Goal: Task Accomplishment & Management: Complete application form

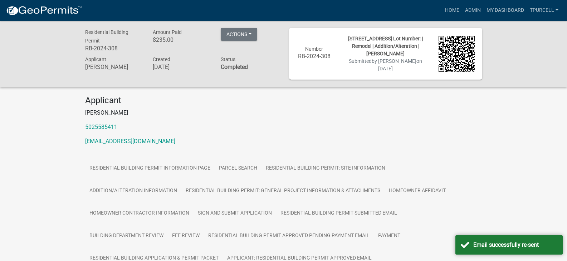
scroll to position [146, 0]
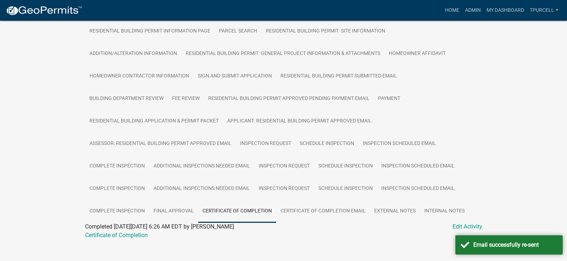
click at [520, 222] on div "Residential Building Permit RB-2024-308 Amount Paid $235.00 Actions View receip…" at bounding box center [283, 67] width 567 height 369
click at [526, 246] on div "Email successfully re-sent" at bounding box center [515, 245] width 84 height 9
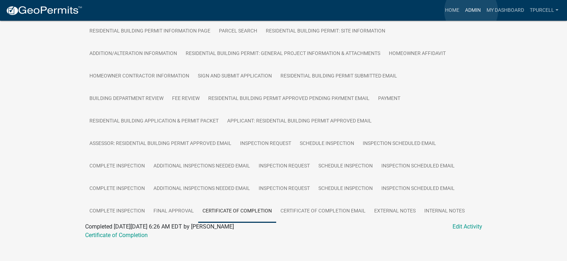
click at [471, 11] on link "Admin" at bounding box center [472, 11] width 21 height 14
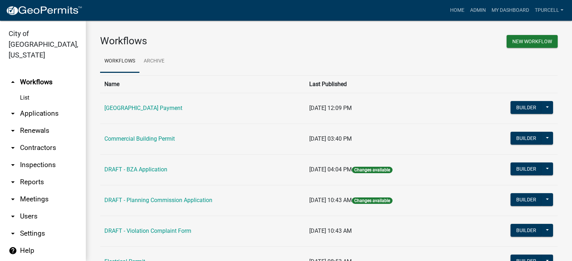
click at [45, 105] on link "arrow_drop_down Applications" at bounding box center [43, 113] width 86 height 17
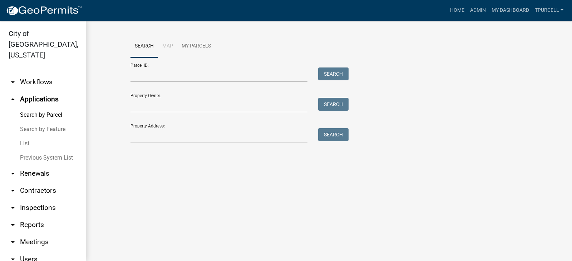
click at [22, 137] on link "List" at bounding box center [43, 144] width 86 height 14
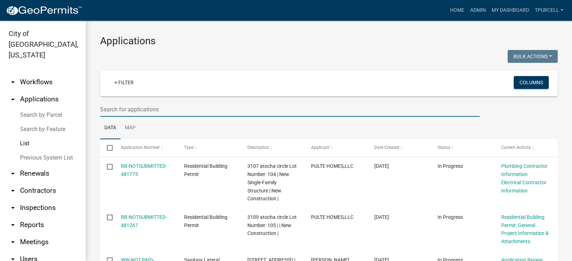
click at [143, 113] on input "text" at bounding box center [290, 109] width 380 height 15
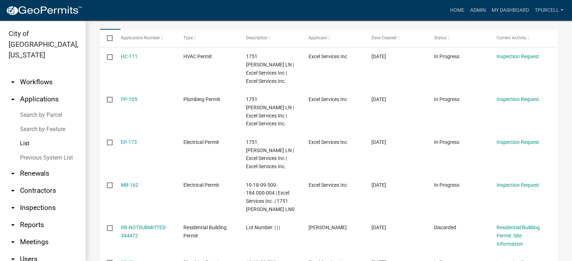
scroll to position [124, 0]
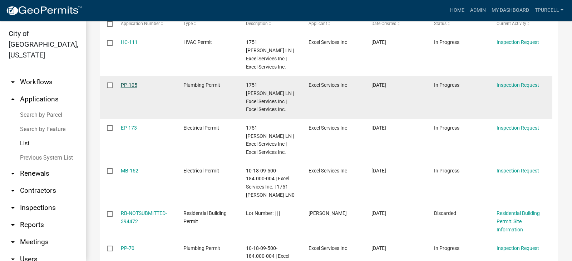
type input "1751"
click at [130, 82] on link "PP-105" at bounding box center [129, 85] width 16 height 6
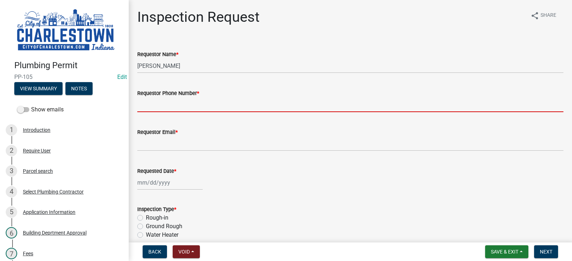
click at [155, 105] on input "Requestor Phone Number *" at bounding box center [350, 105] width 426 height 15
type input "5025233650"
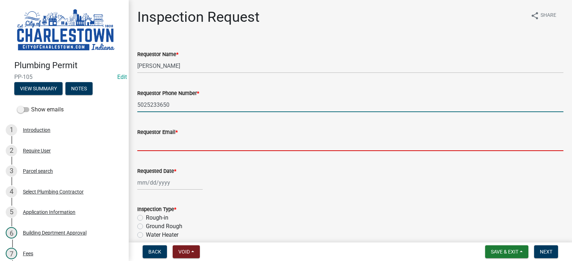
type input "[EMAIL_ADDRESS][DOMAIN_NAME]"
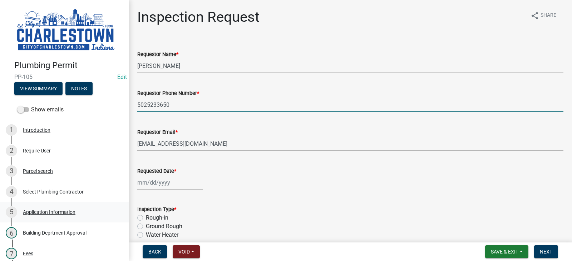
click at [32, 212] on div "Application Information" at bounding box center [49, 212] width 53 height 5
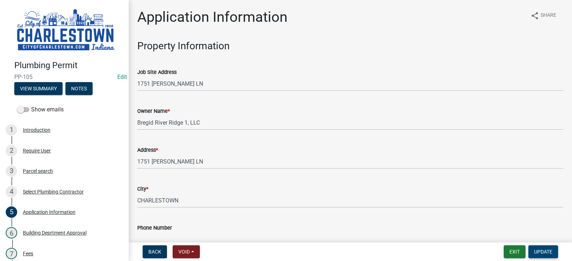
click at [548, 250] on span "Update" at bounding box center [543, 252] width 18 height 6
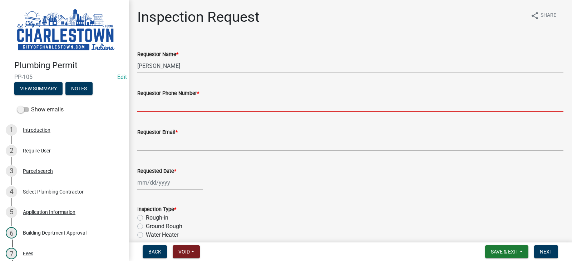
click at [198, 100] on input "Requestor Phone Number *" at bounding box center [350, 105] width 426 height 15
type input "5025233650"
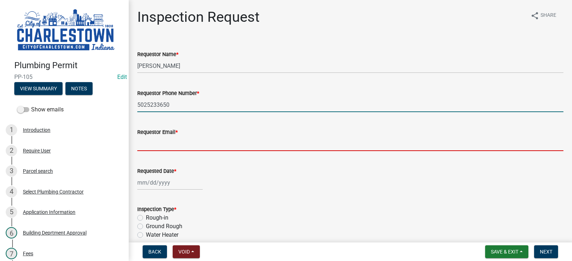
type input "[EMAIL_ADDRESS][DOMAIN_NAME]"
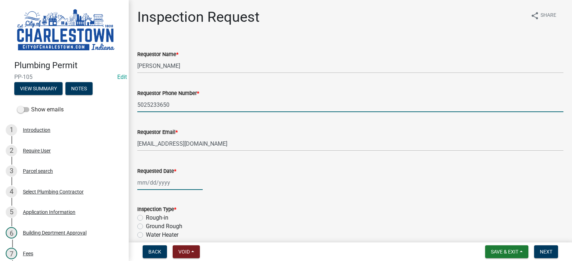
click at [158, 185] on div at bounding box center [169, 183] width 65 height 15
select select "9"
select select "2025"
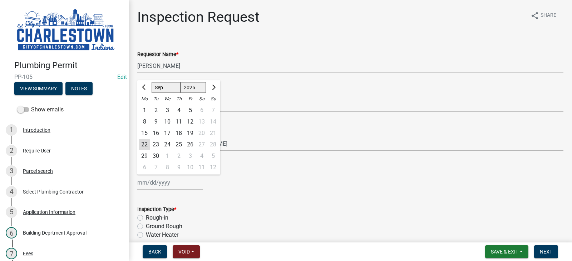
click at [144, 145] on div "22" at bounding box center [144, 144] width 11 height 11
type input "[DATE]"
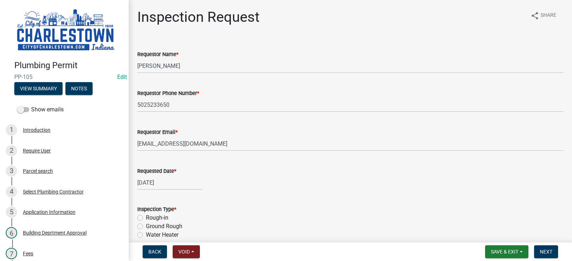
click at [146, 225] on label "Ground Rough" at bounding box center [164, 226] width 36 height 9
click at [146, 225] on input "Ground Rough" at bounding box center [148, 224] width 5 height 5
radio input "true"
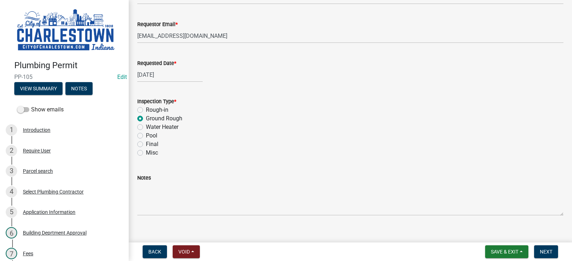
scroll to position [118, 0]
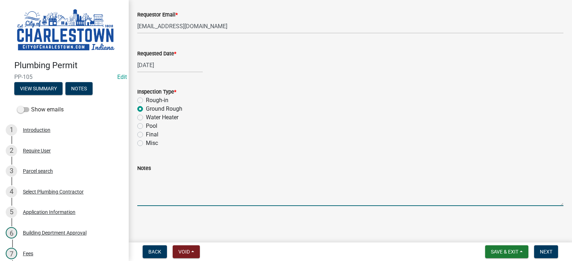
click at [185, 178] on textarea "Notes" at bounding box center [350, 190] width 426 height 34
type textarea "add on floor drain and a bath"
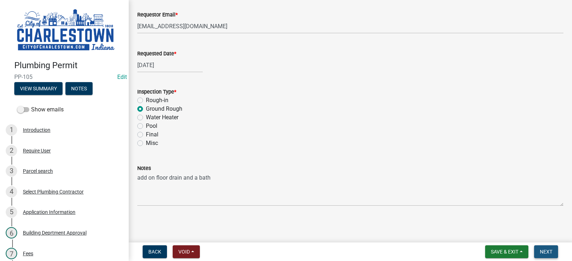
click at [548, 249] on span "Next" at bounding box center [546, 252] width 13 height 6
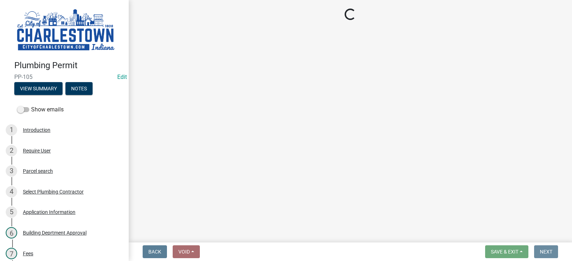
scroll to position [0, 0]
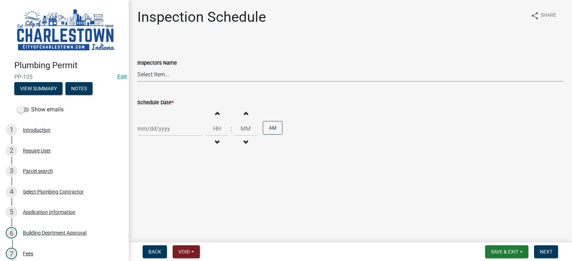
click at [161, 72] on select "Select Item... [PERSON_NAME] ([PERSON_NAME]) [PERSON_NAME] ([PERSON_NAME]) [PER…" at bounding box center [350, 74] width 426 height 15
select select "63e5a778-15f7-4a13-aba2-a6e5541a0fb3"
click at [137, 67] on select "Select Item... [PERSON_NAME] ([PERSON_NAME]) [PERSON_NAME] ([PERSON_NAME]) [PER…" at bounding box center [350, 74] width 426 height 15
click at [153, 129] on div at bounding box center [169, 129] width 65 height 15
select select "9"
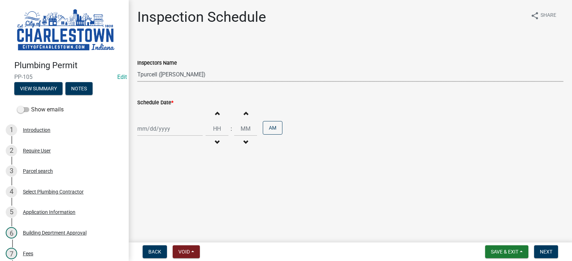
select select "2025"
click at [144, 199] on div "22" at bounding box center [144, 201] width 11 height 11
type input "[DATE]"
click at [547, 250] on span "Next" at bounding box center [546, 252] width 13 height 6
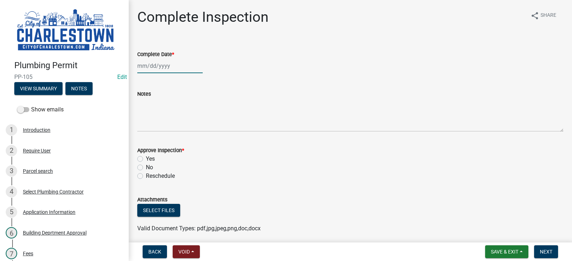
click at [157, 64] on div at bounding box center [169, 66] width 65 height 15
select select "9"
select select "2025"
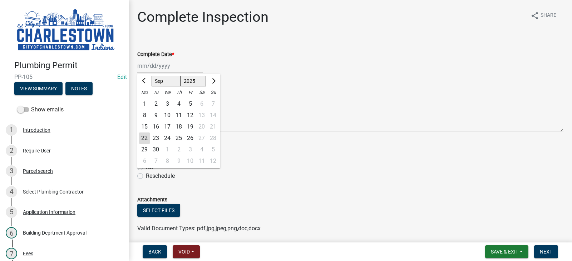
click at [145, 135] on div "22" at bounding box center [144, 138] width 11 height 11
type input "[DATE]"
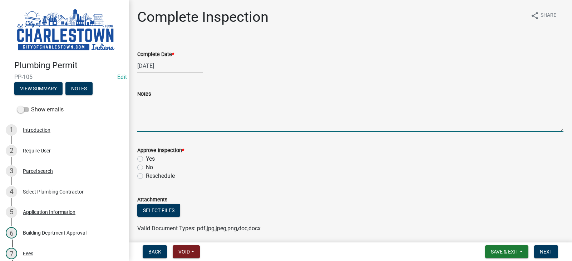
click at [155, 111] on textarea "Notes" at bounding box center [350, 115] width 426 height 34
type textarea "addition to floor drains and a bathroom"
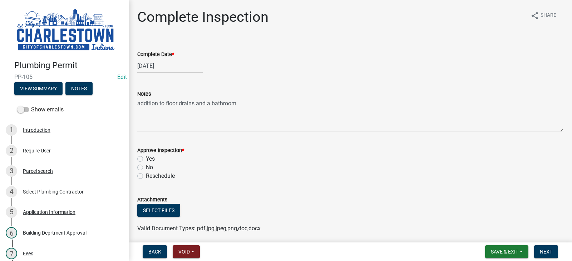
click at [146, 160] on label "Yes" at bounding box center [150, 159] width 9 height 9
click at [146, 160] on input "Yes" at bounding box center [148, 157] width 5 height 5
radio input "true"
click at [153, 209] on button "Select files" at bounding box center [158, 210] width 43 height 13
click at [545, 250] on span "Next" at bounding box center [546, 252] width 13 height 6
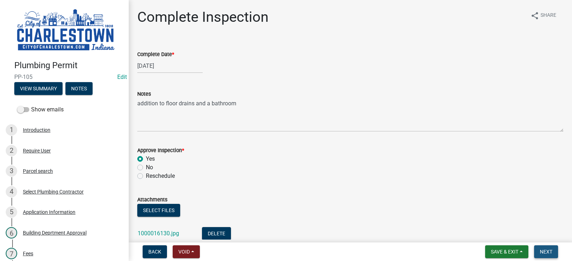
click at [545, 250] on span "Next" at bounding box center [546, 252] width 13 height 6
click at [550, 251] on span "Next" at bounding box center [546, 252] width 13 height 6
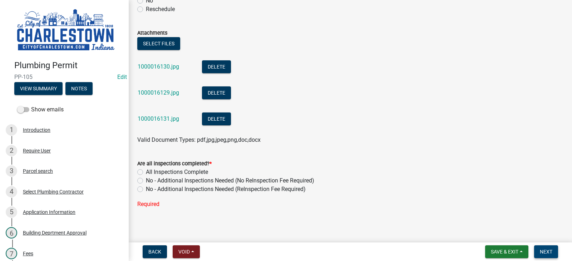
scroll to position [170, 0]
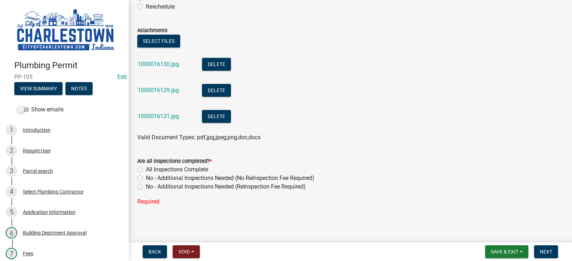
click at [146, 177] on label "No - Additional Inspections Needed (No ReInspection Fee Required)" at bounding box center [230, 178] width 168 height 9
click at [146, 177] on input "No - Additional Inspections Needed (No ReInspection Fee Required)" at bounding box center [148, 176] width 5 height 5
radio input "true"
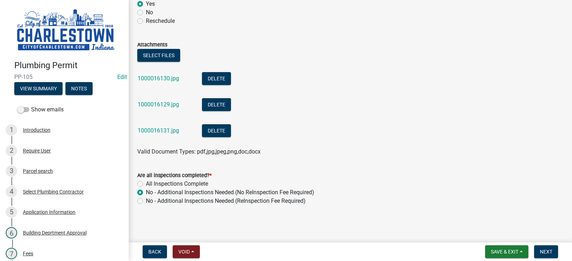
scroll to position [155, 0]
click at [551, 251] on span "Next" at bounding box center [546, 252] width 13 height 6
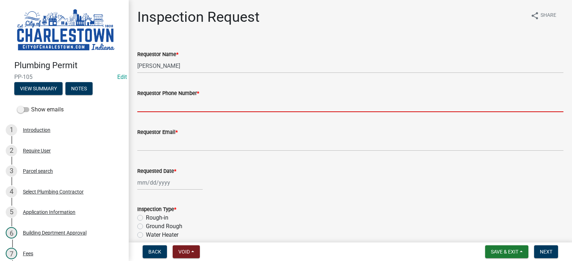
click at [163, 108] on input "Requestor Phone Number *" at bounding box center [350, 105] width 426 height 15
type input "5025233650"
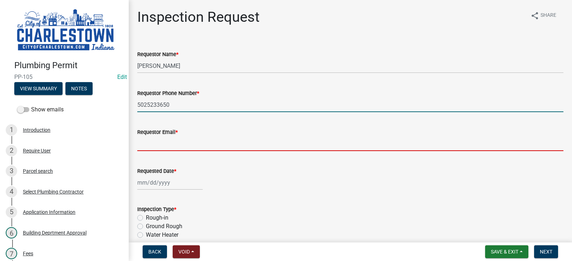
type input "[EMAIL_ADDRESS][DOMAIN_NAME]"
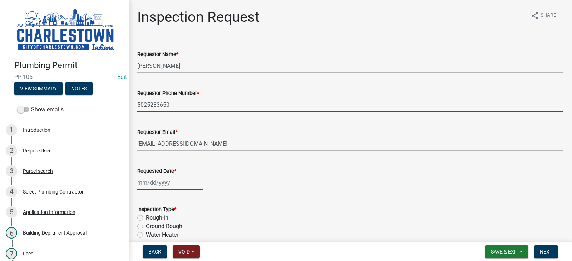
click at [164, 176] on div at bounding box center [169, 183] width 65 height 15
select select "9"
select select "2025"
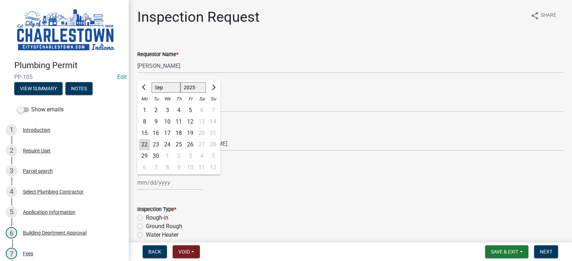
click at [147, 141] on div "22" at bounding box center [144, 144] width 11 height 11
type input "[DATE]"
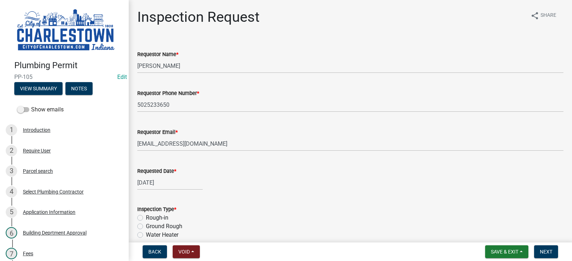
click at [146, 225] on label "Ground Rough" at bounding box center [164, 226] width 36 height 9
click at [146, 225] on input "Ground Rough" at bounding box center [148, 224] width 5 height 5
radio input "true"
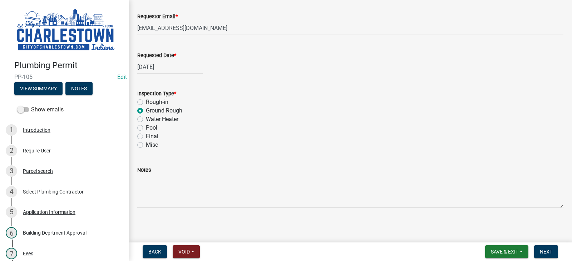
scroll to position [118, 0]
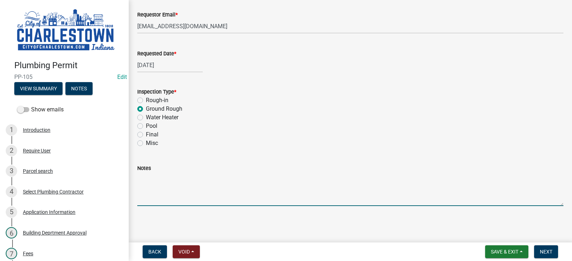
click at [205, 194] on textarea "Notes" at bounding box center [350, 190] width 426 height 34
type textarea "floor drains"
click at [546, 252] on span "Next" at bounding box center [546, 252] width 13 height 6
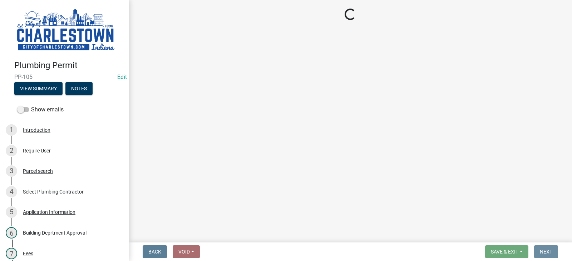
scroll to position [0, 0]
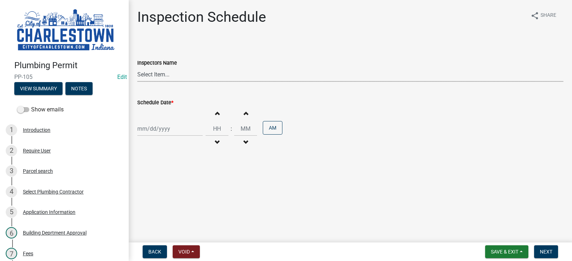
click at [154, 72] on select "Select Item... [PERSON_NAME] ([PERSON_NAME]) [PERSON_NAME] ([PERSON_NAME]) [PER…" at bounding box center [350, 74] width 426 height 15
select select "63e5a778-15f7-4a13-aba2-a6e5541a0fb3"
click at [137, 67] on select "Select Item... [PERSON_NAME] ([PERSON_NAME]) [PERSON_NAME] ([PERSON_NAME]) [PER…" at bounding box center [350, 74] width 426 height 15
click at [156, 127] on div at bounding box center [169, 129] width 65 height 15
select select "9"
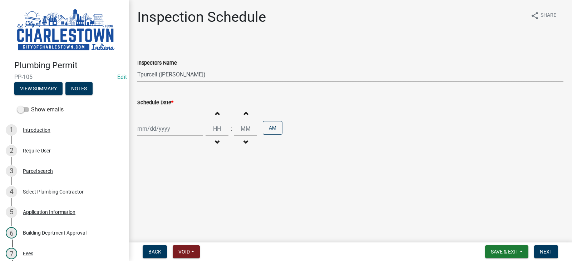
select select "2025"
click at [147, 200] on div "22" at bounding box center [144, 201] width 11 height 11
type input "[DATE]"
click at [544, 251] on span "Next" at bounding box center [546, 252] width 13 height 6
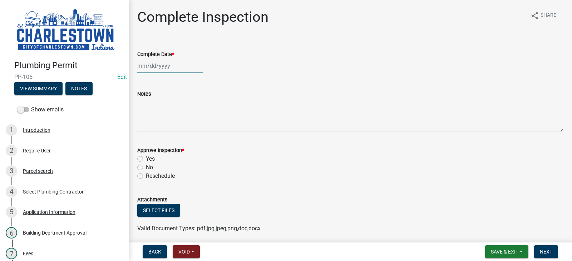
click at [159, 68] on div at bounding box center [169, 66] width 65 height 15
select select "9"
select select "2025"
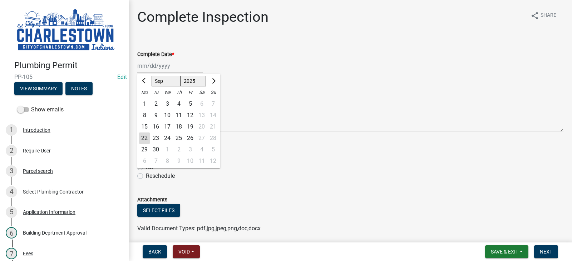
click at [145, 138] on div "22" at bounding box center [144, 138] width 11 height 11
type input "[DATE]"
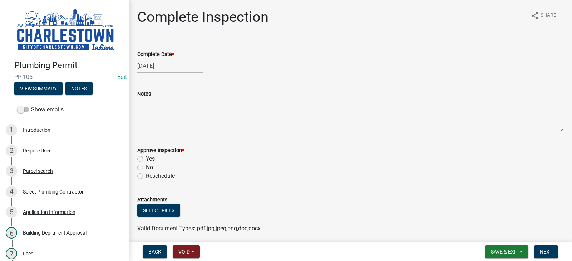
click at [146, 161] on label "Yes" at bounding box center [150, 159] width 9 height 9
click at [146, 160] on input "Yes" at bounding box center [148, 157] width 5 height 5
radio input "true"
click at [158, 206] on button "Select files" at bounding box center [158, 210] width 43 height 13
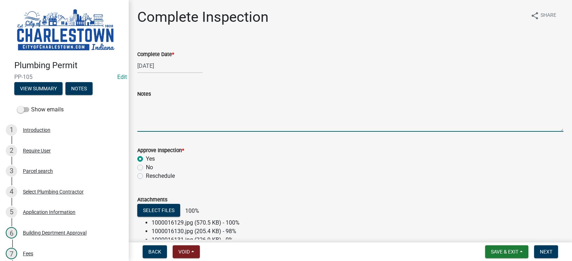
click at [158, 117] on textarea "Notes" at bounding box center [350, 115] width 426 height 34
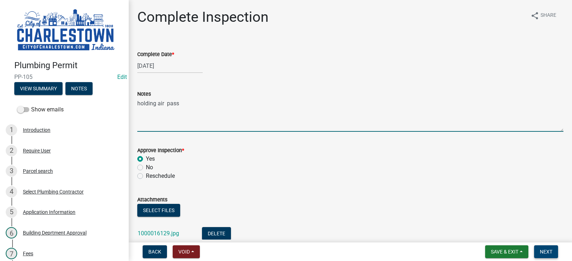
type textarea "holding air pass"
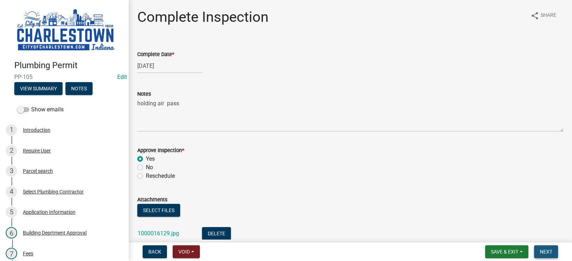
click at [539, 252] on button "Next" at bounding box center [546, 252] width 24 height 13
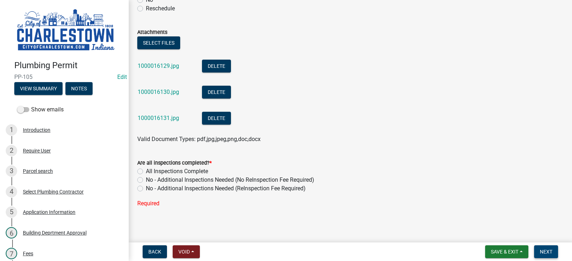
scroll to position [170, 0]
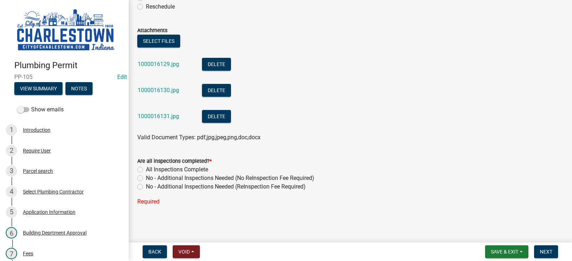
click at [146, 178] on label "No - Additional Inspections Needed (No ReInspection Fee Required)" at bounding box center [230, 178] width 168 height 9
click at [146, 178] on input "No - Additional Inspections Needed (No ReInspection Fee Required)" at bounding box center [148, 176] width 5 height 5
radio input "true"
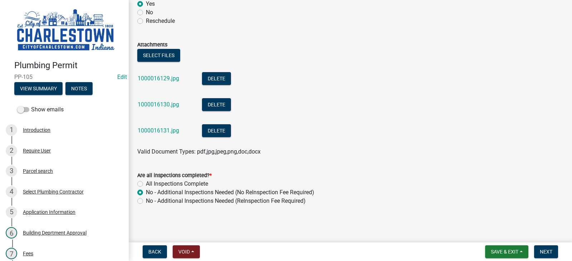
scroll to position [155, 0]
click at [546, 253] on span "Next" at bounding box center [546, 252] width 13 height 6
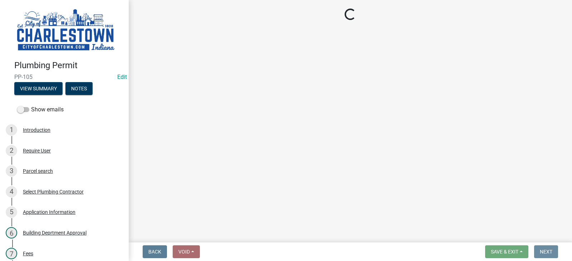
scroll to position [0, 0]
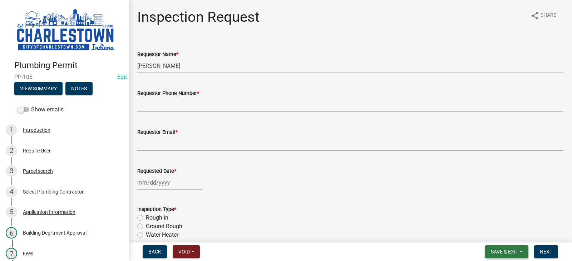
click at [503, 249] on span "Save & Exit" at bounding box center [505, 252] width 28 height 6
click at [497, 231] on button "Save & Exit" at bounding box center [499, 233] width 57 height 17
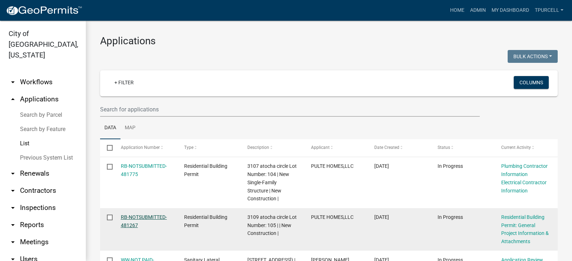
click at [134, 215] on link "RB-NOTSUBMITTED-481267" at bounding box center [144, 222] width 46 height 14
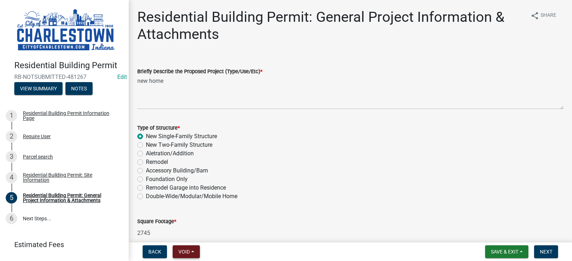
click at [191, 253] on button "Void" at bounding box center [186, 252] width 27 height 13
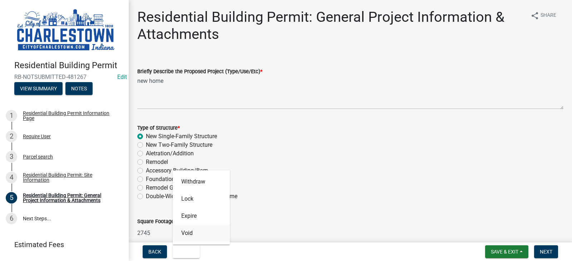
click at [190, 232] on button "Void" at bounding box center [201, 233] width 57 height 17
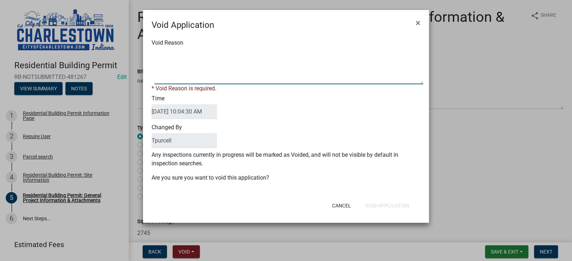
click at [190, 81] on textarea "Void Reason" at bounding box center [289, 67] width 269 height 36
type textarea "test"
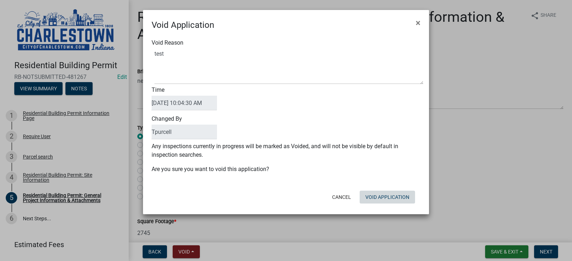
click at [384, 208] on form "Void Application × Void Reason Time [DATE] 10:04:30 AM Changed By Tpurcell Any …" at bounding box center [286, 109] width 286 height 198
click at [387, 196] on button "Void Application" at bounding box center [387, 197] width 55 height 13
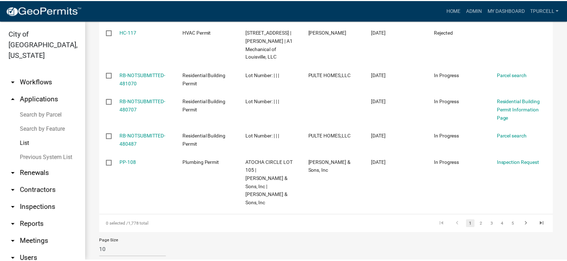
scroll to position [310, 0]
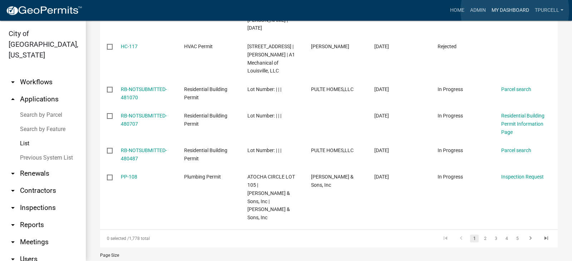
click at [515, 11] on link "My Dashboard" at bounding box center [510, 11] width 43 height 14
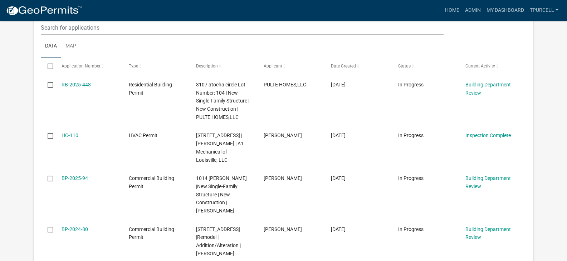
scroll to position [186, 0]
